Goal: Register for event/course

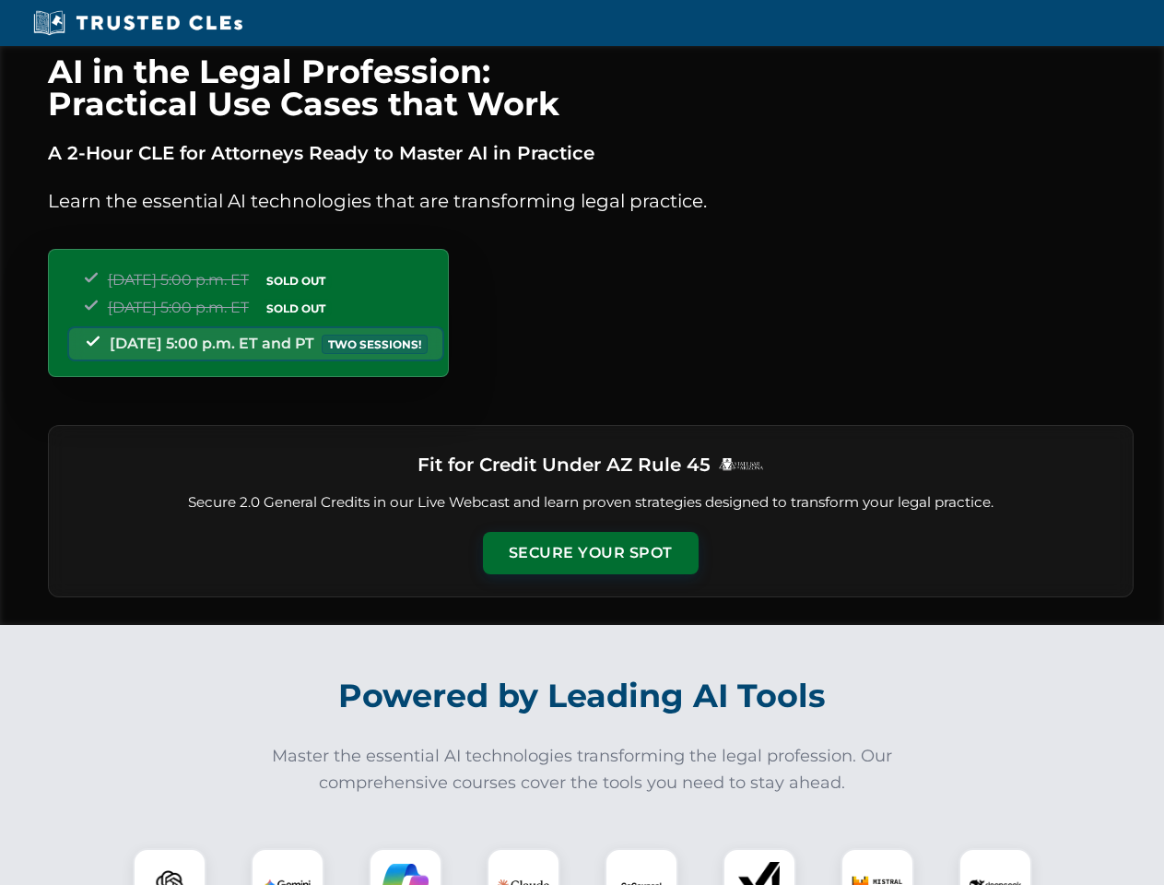
click at [590, 553] on button "Secure Your Spot" at bounding box center [591, 553] width 216 height 42
click at [170, 866] on img at bounding box center [169, 884] width 53 height 53
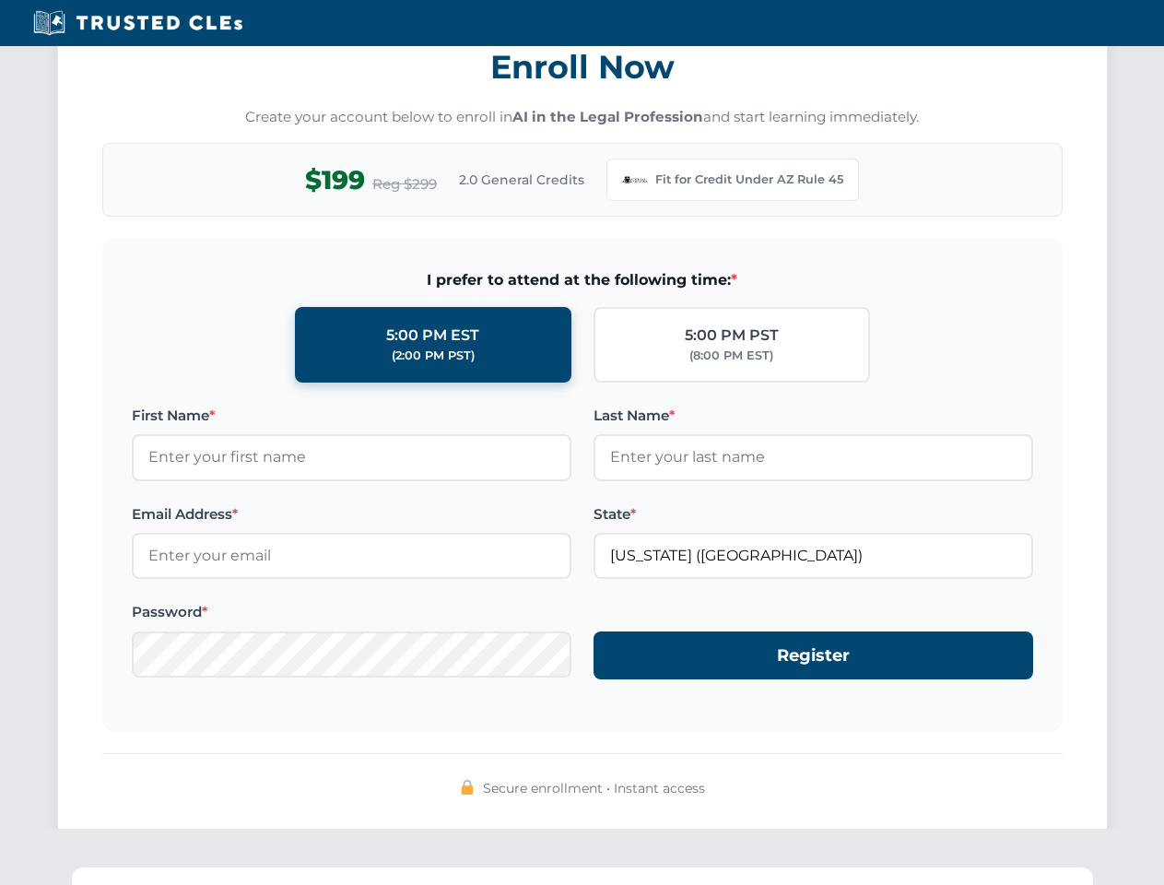
scroll to position [1796, 0]
